Goal: Task Accomplishment & Management: Complete application form

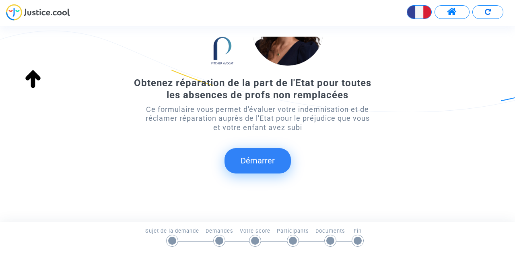
scroll to position [92, 0]
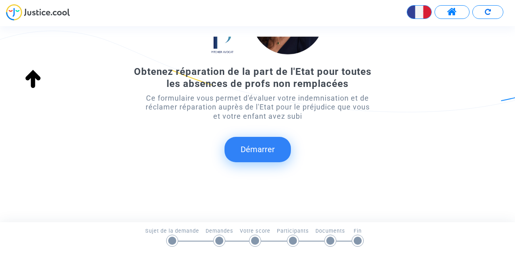
click at [263, 149] on button "Démarrer" at bounding box center [258, 149] width 66 height 25
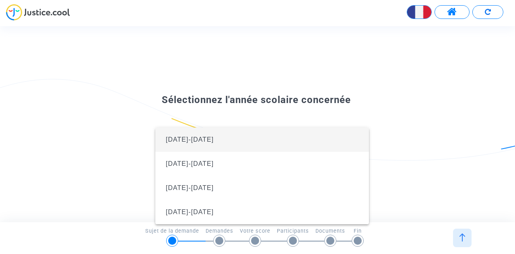
click at [391, 90] on div at bounding box center [257, 127] width 515 height 254
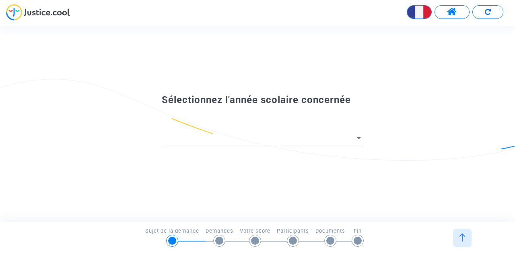
click at [363, 137] on div at bounding box center [258, 131] width 232 height 48
click at [359, 137] on div at bounding box center [359, 138] width 4 height 2
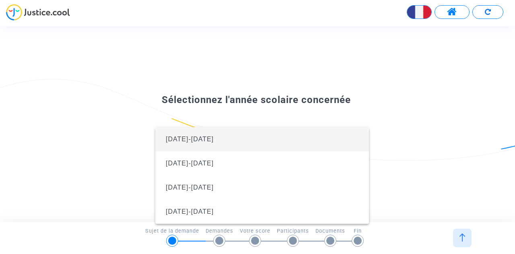
click at [355, 137] on span "[DATE]-[DATE]" at bounding box center [262, 139] width 201 height 24
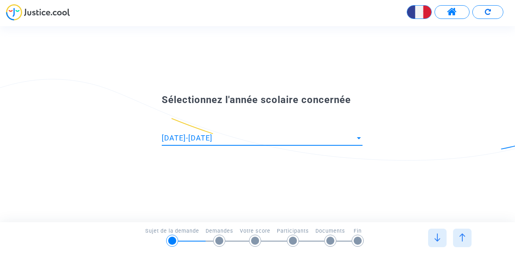
click at [386, 132] on div "Sélectionnez l'année scolaire concernée [DATE]-[DATE]" at bounding box center [257, 124] width 515 height 66
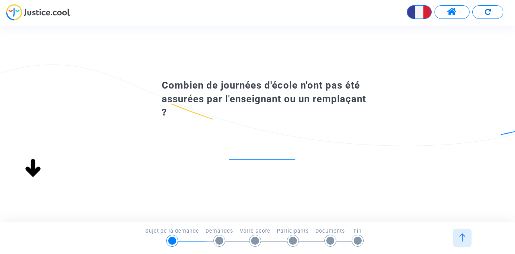
scroll to position [0, 0]
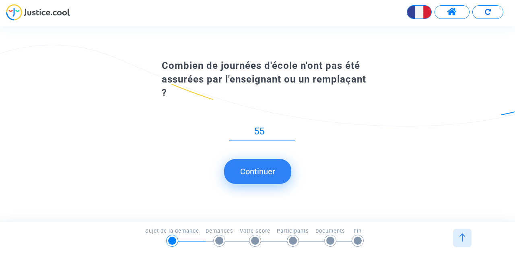
type input "55"
click at [265, 180] on button "Continuer" at bounding box center [257, 171] width 67 height 25
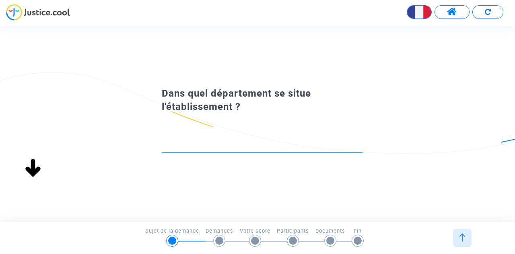
click at [277, 144] on input at bounding box center [262, 145] width 201 height 8
click at [286, 144] on input "Lycée [PERSON_NAME]" at bounding box center [259, 145] width 195 height 8
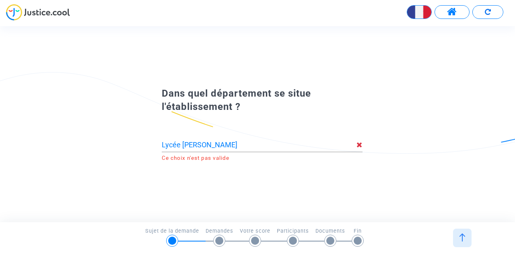
click at [259, 143] on input "Lycée [PERSON_NAME]" at bounding box center [259, 145] width 195 height 8
drag, startPoint x: 182, startPoint y: 145, endPoint x: 153, endPoint y: 142, distance: 28.7
click at [153, 142] on div "Lycée [PERSON_NAME] Ce choix n'est pas valide" at bounding box center [258, 138] width 232 height 48
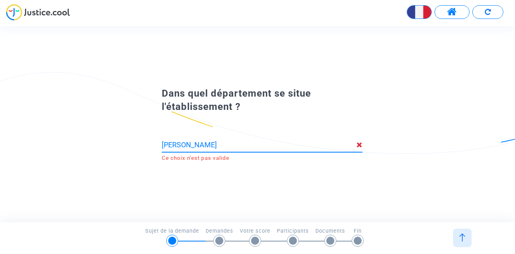
click at [247, 199] on div "Dans quel département se situe l'établissement ? [PERSON_NAME] Ce choix n'est p…" at bounding box center [257, 124] width 515 height 196
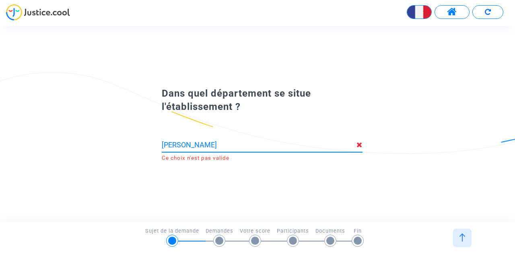
drag, startPoint x: 223, startPoint y: 148, endPoint x: 138, endPoint y: 150, distance: 84.6
click at [138, 150] on div "Dans quel département se situe l'établissement ? [PERSON_NAME] Ce choix n'est p…" at bounding box center [257, 123] width 515 height 79
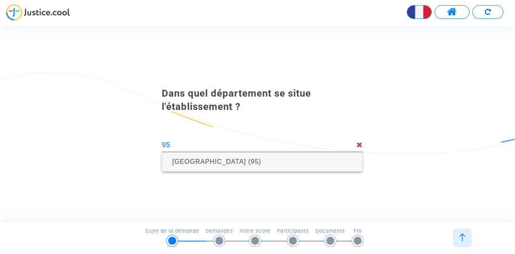
click at [197, 159] on span "[GEOGRAPHIC_DATA] (95)" at bounding box center [216, 161] width 89 height 7
type input "[GEOGRAPHIC_DATA] (95)"
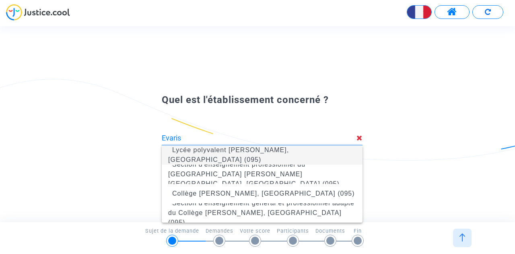
click at [253, 155] on span "Lycée polyvalent [PERSON_NAME], [GEOGRAPHIC_DATA] (095)" at bounding box center [262, 155] width 188 height 32
type input "Lycée polyvalent [PERSON_NAME], [GEOGRAPHIC_DATA] (095)"
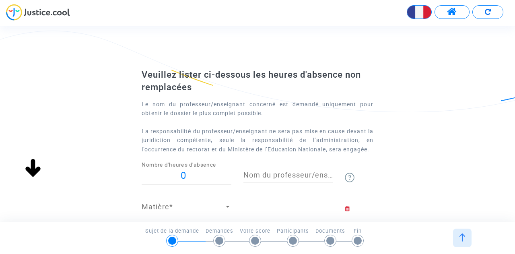
scroll to position [40, 0]
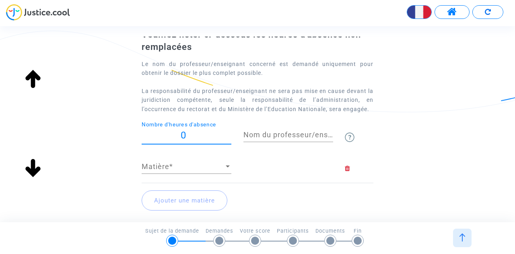
click at [209, 137] on input "0" at bounding box center [187, 135] width 90 height 11
click at [182, 135] on input "055" at bounding box center [187, 135] width 90 height 11
type input "55"
click at [278, 133] on input "Nom du professeur/enseignant titulaire" at bounding box center [289, 135] width 90 height 8
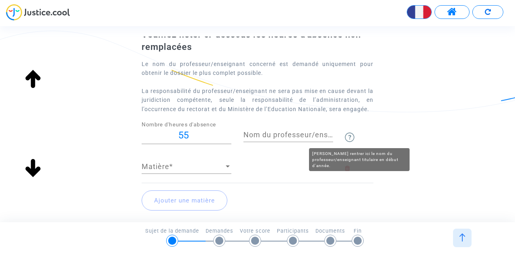
click at [350, 135] on img at bounding box center [350, 137] width 10 height 10
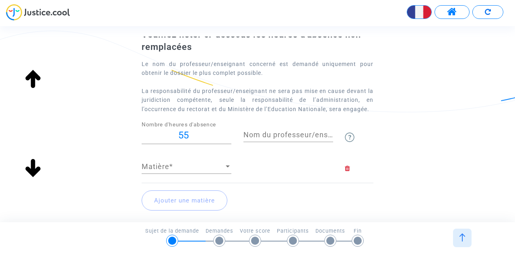
click at [289, 134] on input "Nom du professeur/enseignant titulaire" at bounding box center [289, 135] width 90 height 8
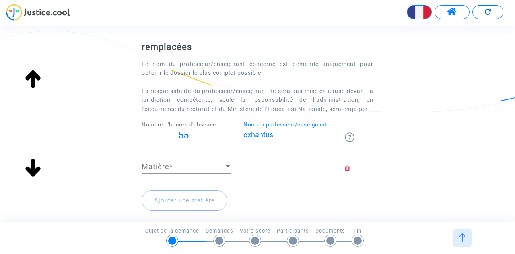
click at [245, 135] on input "exhantus" at bounding box center [289, 135] width 90 height 8
click at [246, 134] on input "exhantus" at bounding box center [289, 135] width 90 height 8
click at [244, 134] on input "Exhantus" at bounding box center [289, 135] width 90 height 8
type input "Mme Exhantus"
click at [222, 170] on span "Matière" at bounding box center [183, 167] width 83 height 8
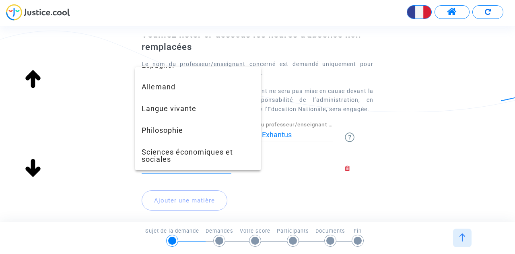
scroll to position [250, 0]
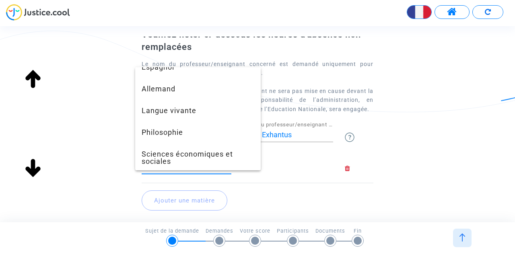
click at [199, 200] on div at bounding box center [257, 127] width 515 height 254
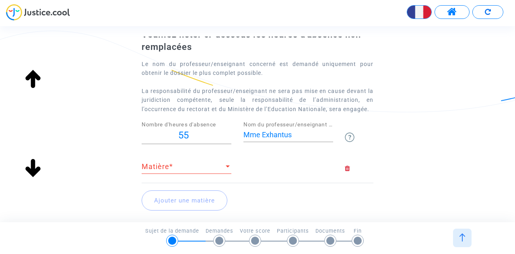
click at [229, 166] on div at bounding box center [228, 167] width 4 height 2
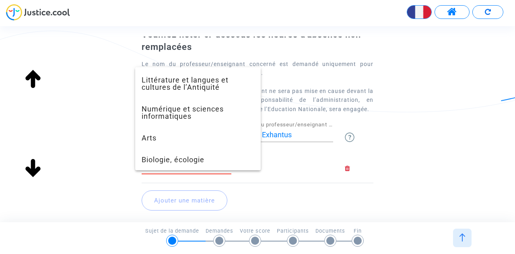
scroll to position [513, 0]
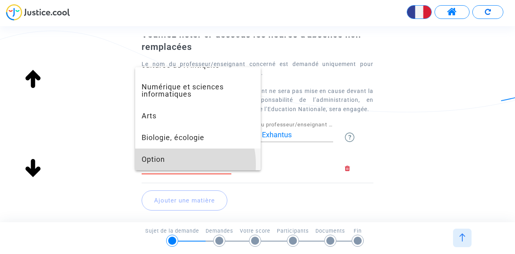
click at [173, 165] on span "Option" at bounding box center [198, 160] width 113 height 22
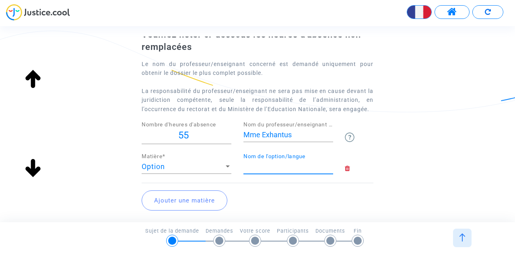
click at [263, 166] on input "Nom de l'option/langue" at bounding box center [289, 167] width 90 height 8
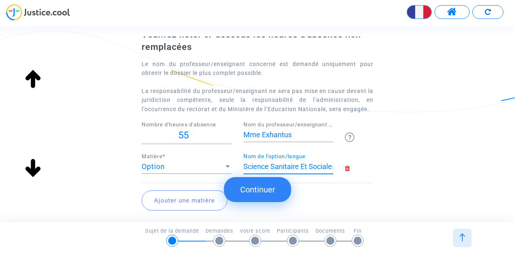
scroll to position [0, 3]
click at [265, 167] on input "Science Sanitaire Et Sociales" at bounding box center [289, 167] width 90 height 8
click at [299, 166] on input "Sciences Sanitaire Et Sociales" at bounding box center [289, 167] width 90 height 8
type input "Sciences Sanitaires Et Sociales"
click at [223, 168] on div "Option" at bounding box center [183, 167] width 83 height 8
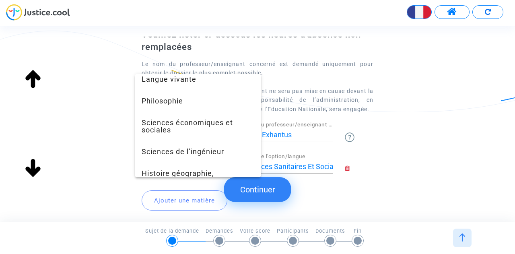
scroll to position [287, 0]
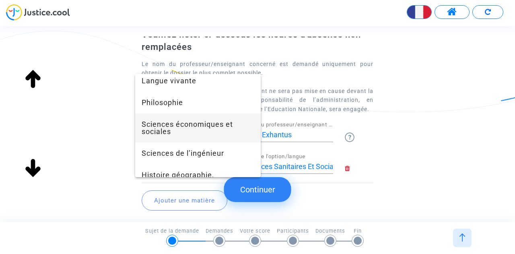
click at [216, 137] on span "Sciences économiques et sociales" at bounding box center [198, 128] width 113 height 29
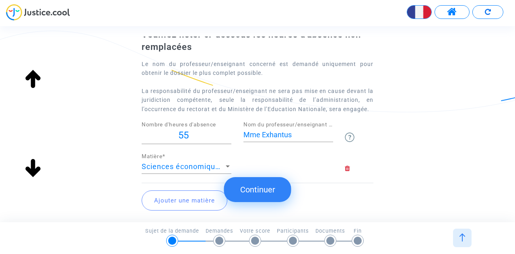
click at [204, 205] on button "Ajouter une matière" at bounding box center [185, 200] width 86 height 20
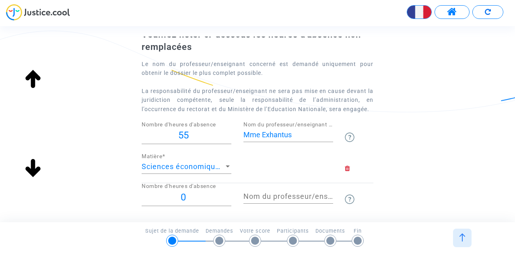
click at [230, 168] on div at bounding box center [227, 167] width 7 height 8
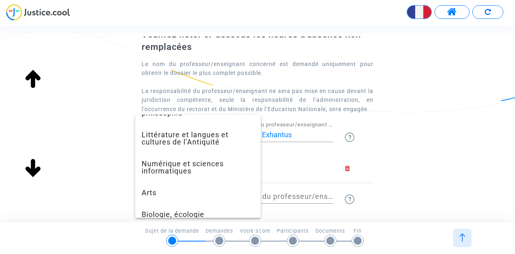
scroll to position [513, 0]
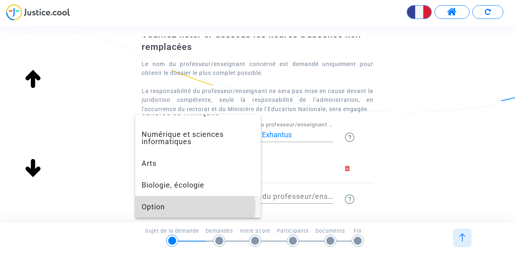
click at [185, 207] on span "Option" at bounding box center [198, 207] width 113 height 22
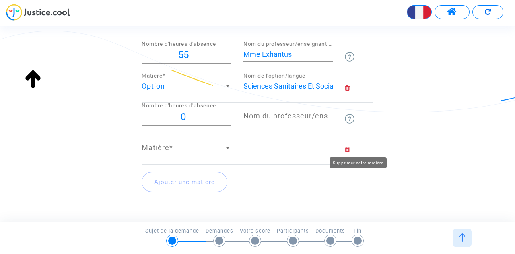
click at [348, 149] on icon at bounding box center [359, 149] width 29 height 6
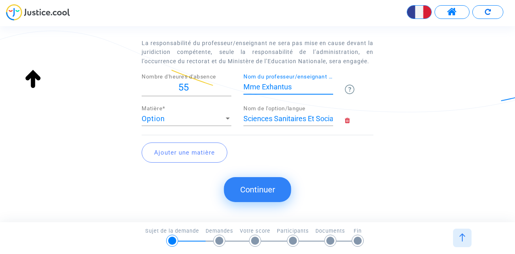
click at [273, 86] on input "Mme Exhantus" at bounding box center [289, 87] width 90 height 8
type input "[PERSON_NAME]"
click at [279, 186] on button "Continuer" at bounding box center [257, 189] width 67 height 25
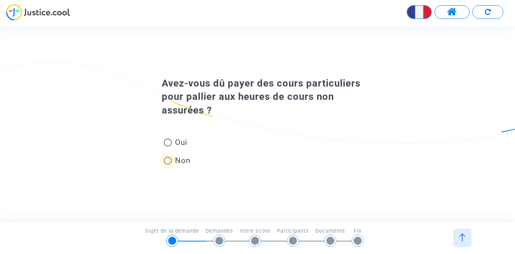
click at [170, 164] on span at bounding box center [168, 161] width 8 height 8
click at [168, 165] on input "Non" at bounding box center [168, 165] width 0 height 0
radio input "true"
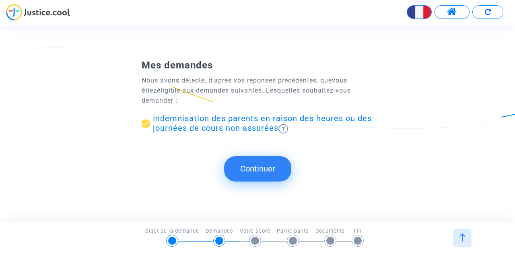
click at [270, 172] on button "Continuer" at bounding box center [257, 168] width 67 height 25
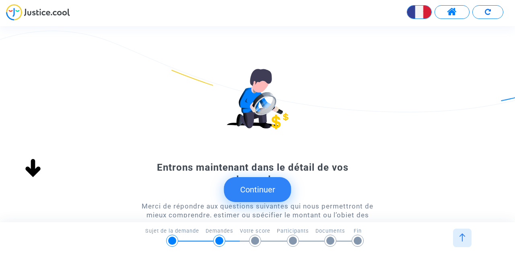
scroll to position [40, 0]
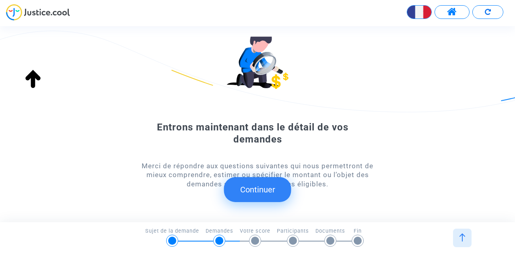
click at [263, 187] on button "Continuer" at bounding box center [257, 189] width 67 height 25
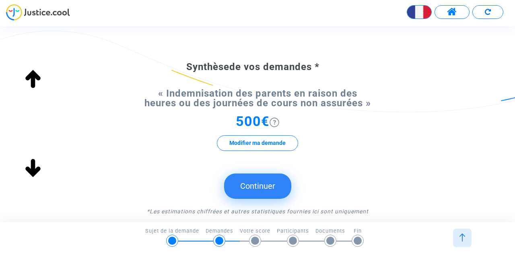
scroll to position [81, 0]
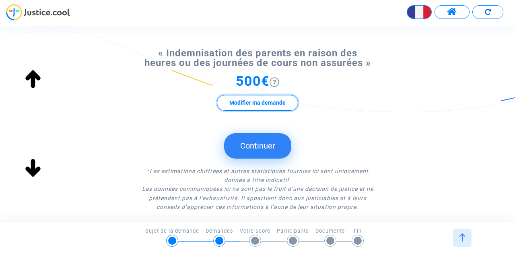
click at [269, 107] on button "Modifier ma demande" at bounding box center [257, 103] width 81 height 16
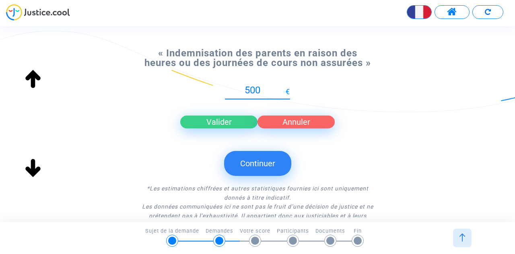
click at [220, 121] on button "Valider" at bounding box center [218, 122] width 77 height 13
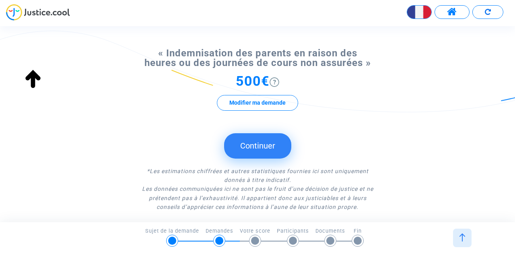
click at [250, 152] on button "Continuer" at bounding box center [257, 145] width 67 height 25
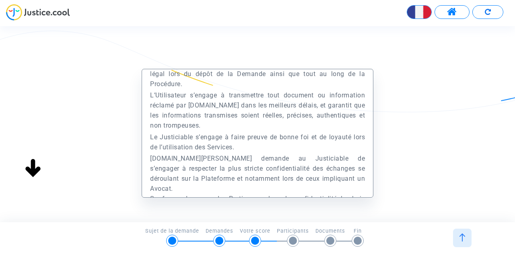
scroll to position [100, 0]
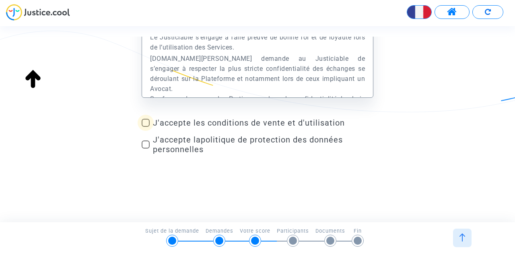
click at [146, 124] on span at bounding box center [146, 123] width 8 height 8
click at [146, 127] on input "J'accepte les conditions de vente et d'utilisation" at bounding box center [145, 127] width 0 height 0
checkbox input "true"
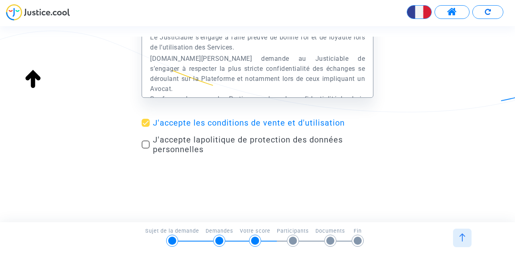
click at [144, 141] on span at bounding box center [146, 145] width 8 height 8
click at [145, 149] on input "J'accepte la politique de protection des données personnelles" at bounding box center [145, 149] width 0 height 0
checkbox input "true"
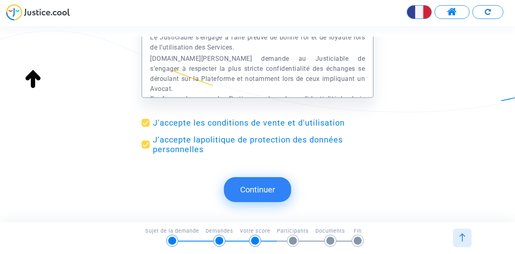
click at [249, 186] on button "Continuer" at bounding box center [257, 189] width 67 height 25
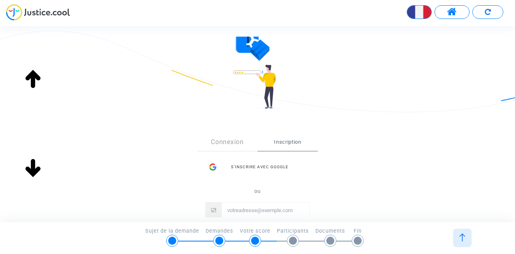
scroll to position [0, 0]
